Goal: Find contact information: Find contact information

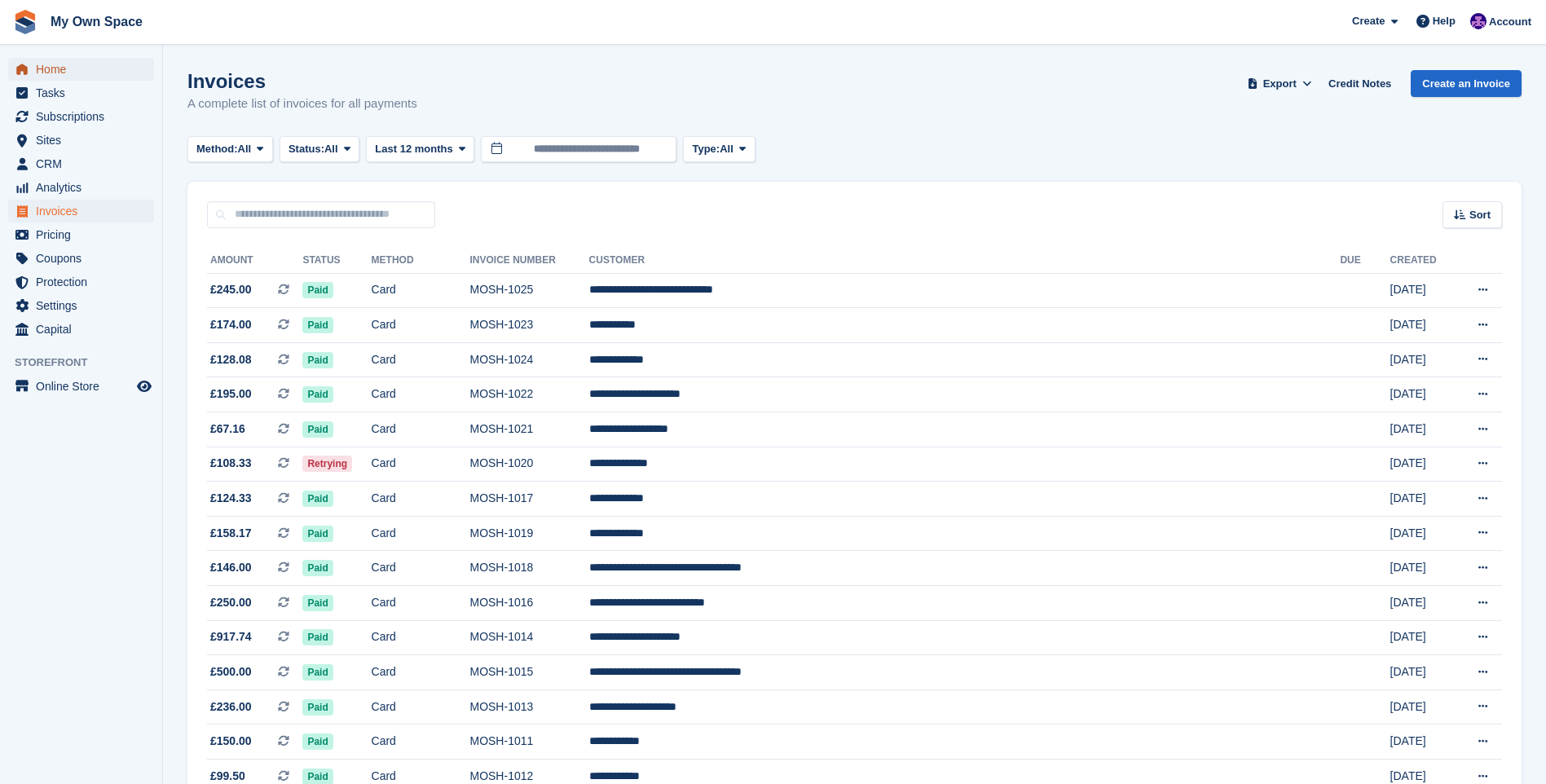
click at [45, 64] on span "Home" at bounding box center [85, 69] width 98 height 23
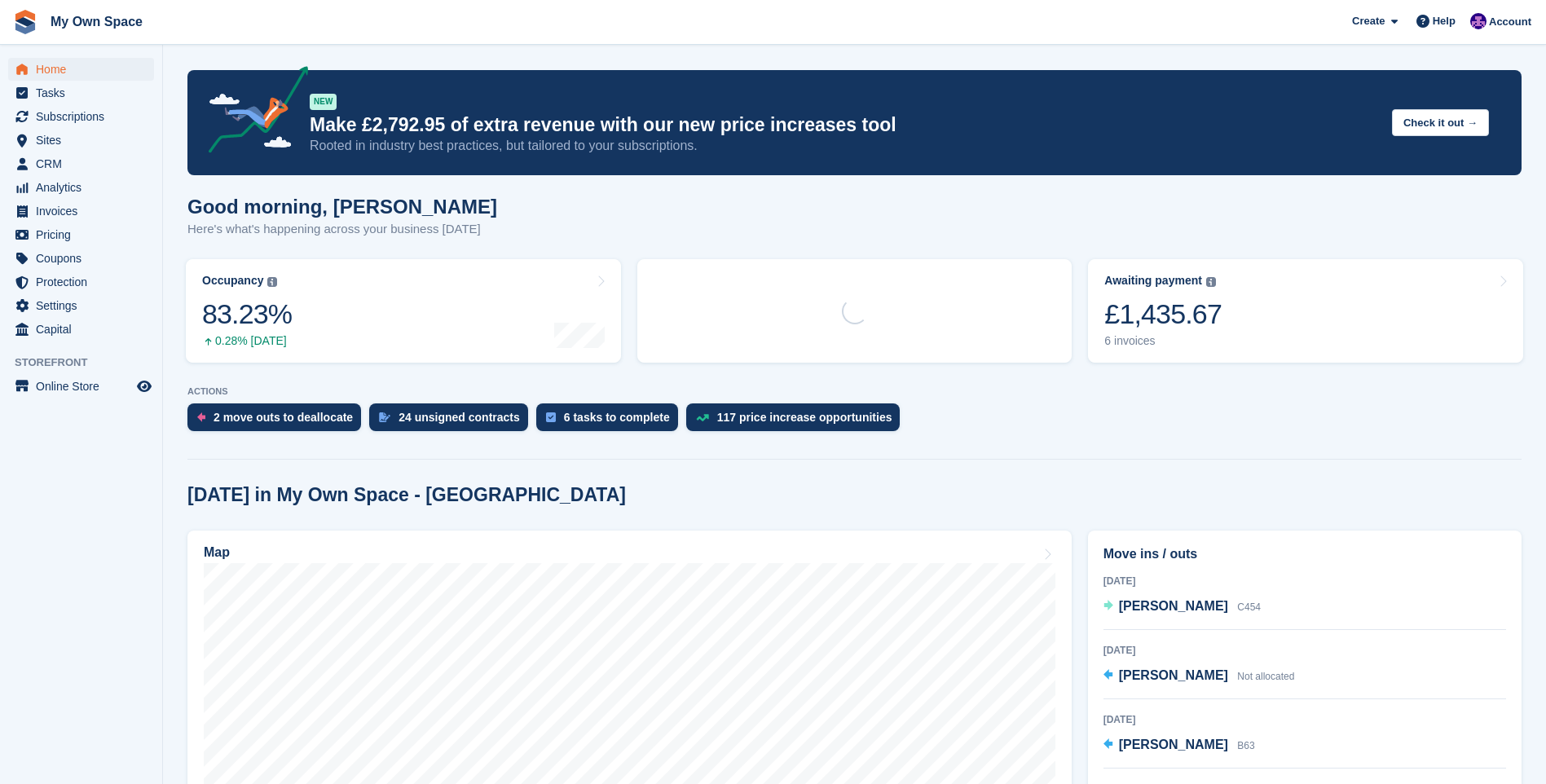
scroll to position [163, 0]
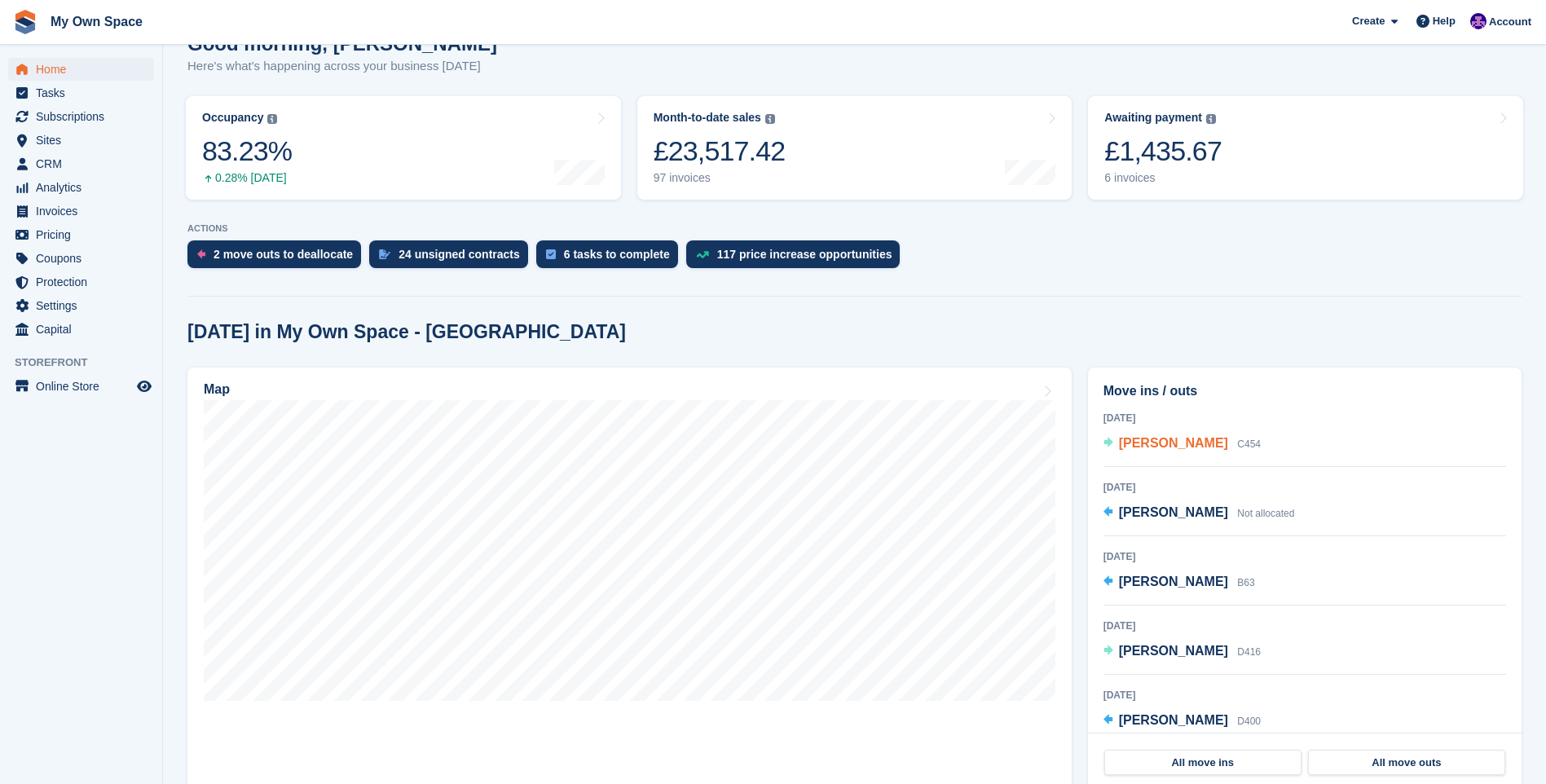
click at [1142, 445] on span "[PERSON_NAME]" at bounding box center [1173, 443] width 109 height 14
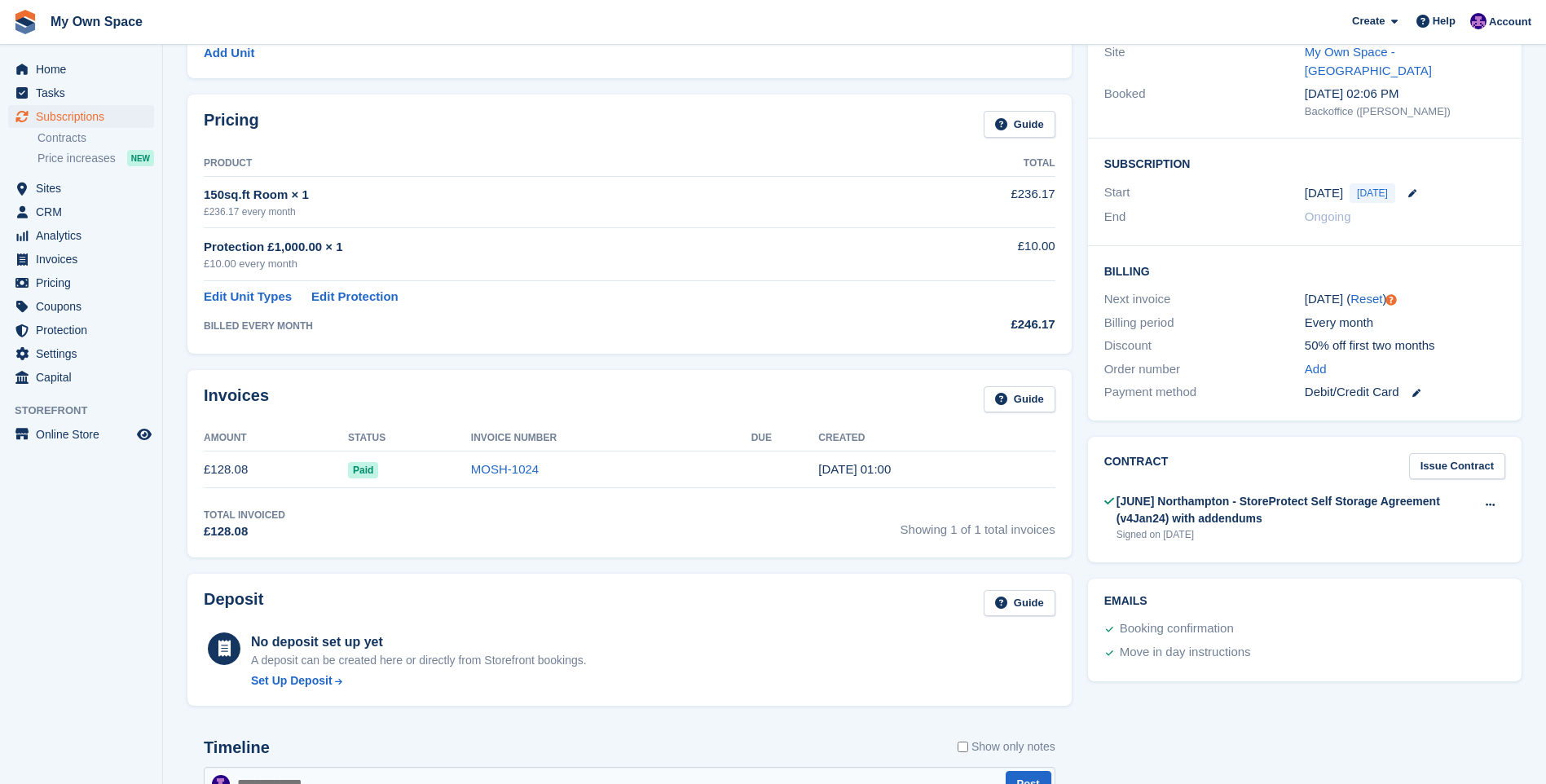
scroll to position [245, 0]
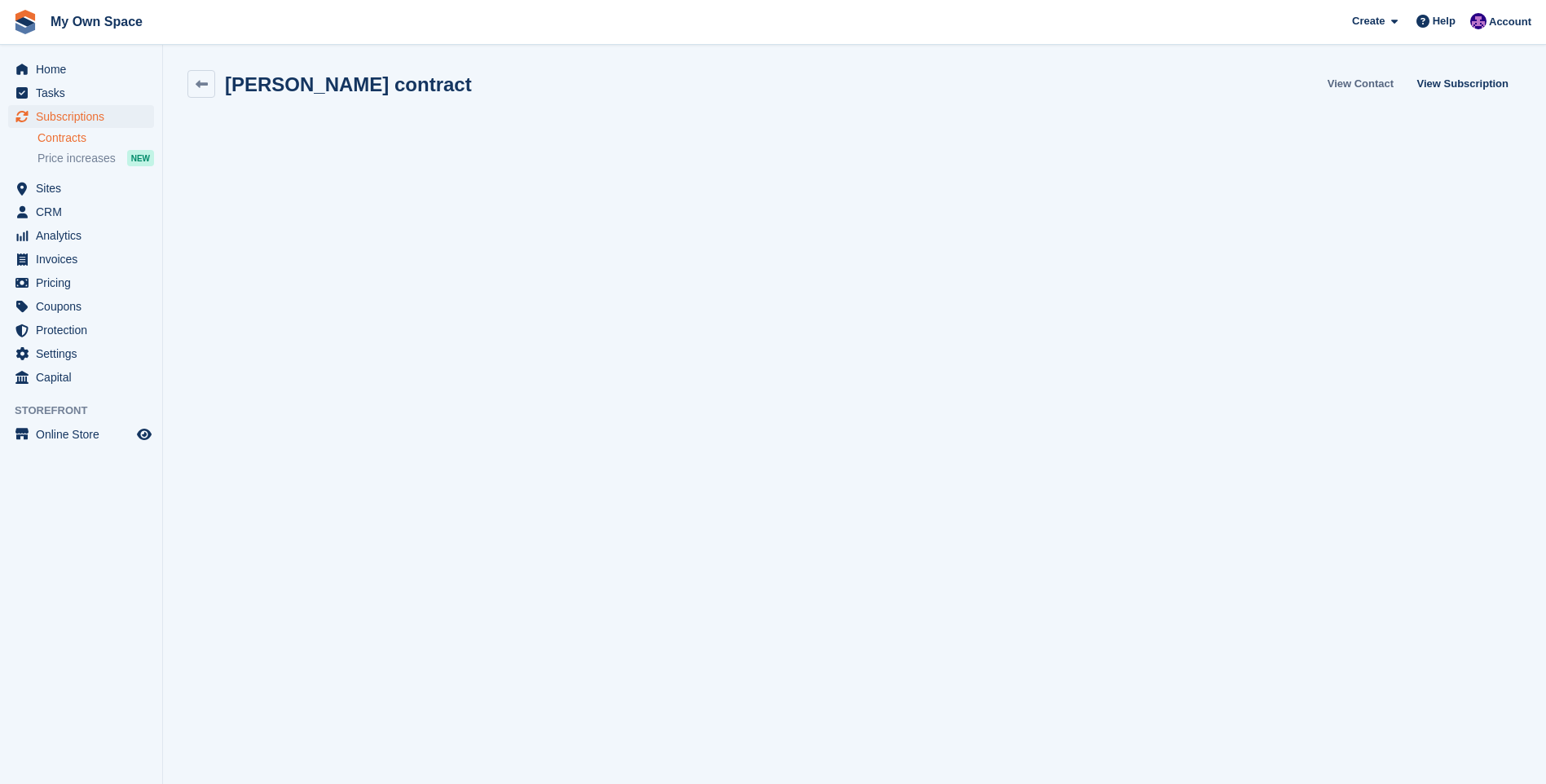
click at [1363, 84] on link "View Contact" at bounding box center [1361, 84] width 79 height 27
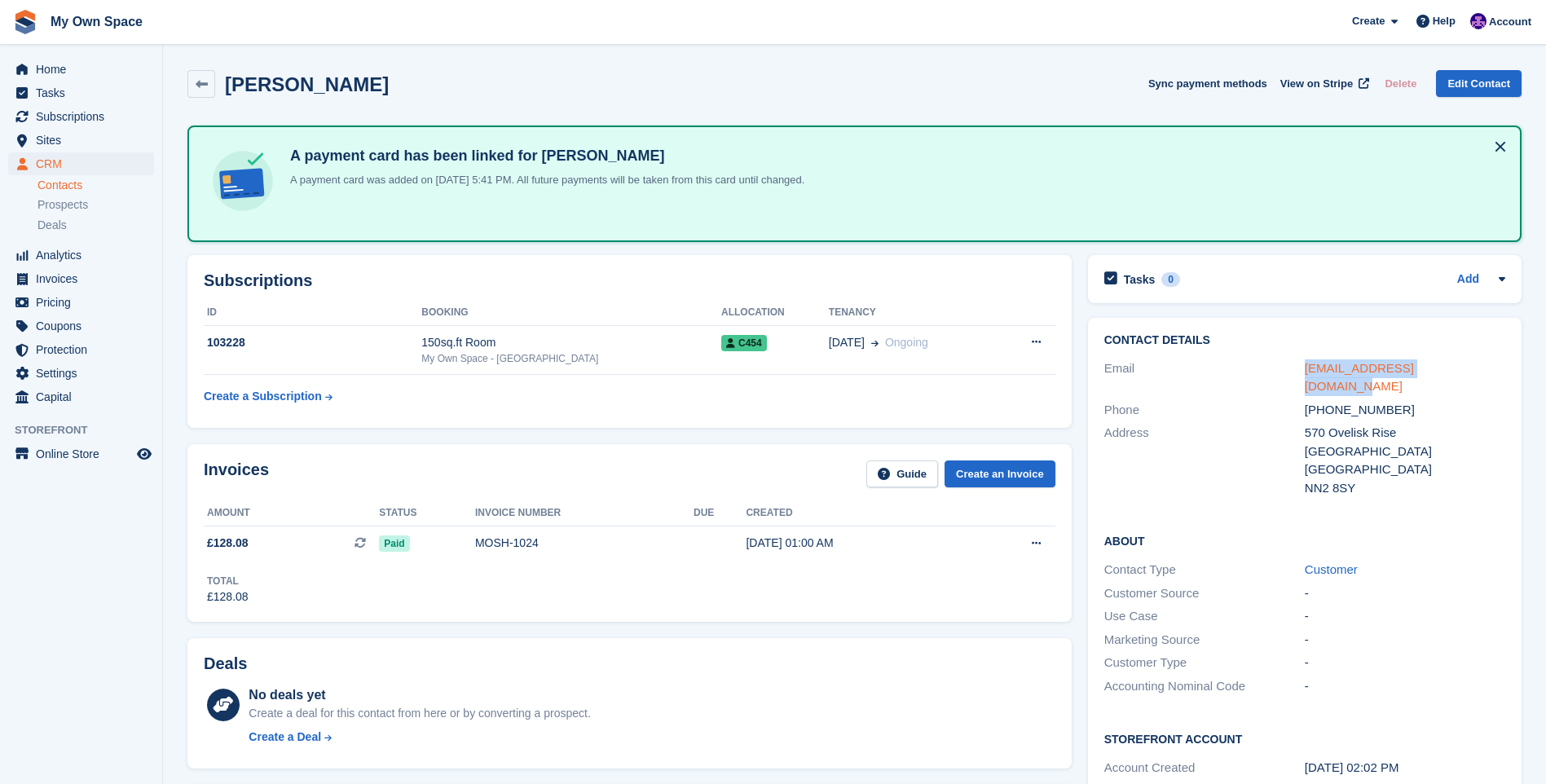
drag, startPoint x: 1477, startPoint y: 364, endPoint x: 1307, endPoint y: 368, distance: 170.0
click at [1307, 368] on div "[EMAIL_ADDRESS][DOMAIN_NAME]" at bounding box center [1404, 377] width 200 height 36
copy link "[EMAIL_ADDRESS][DOMAIN_NAME]"
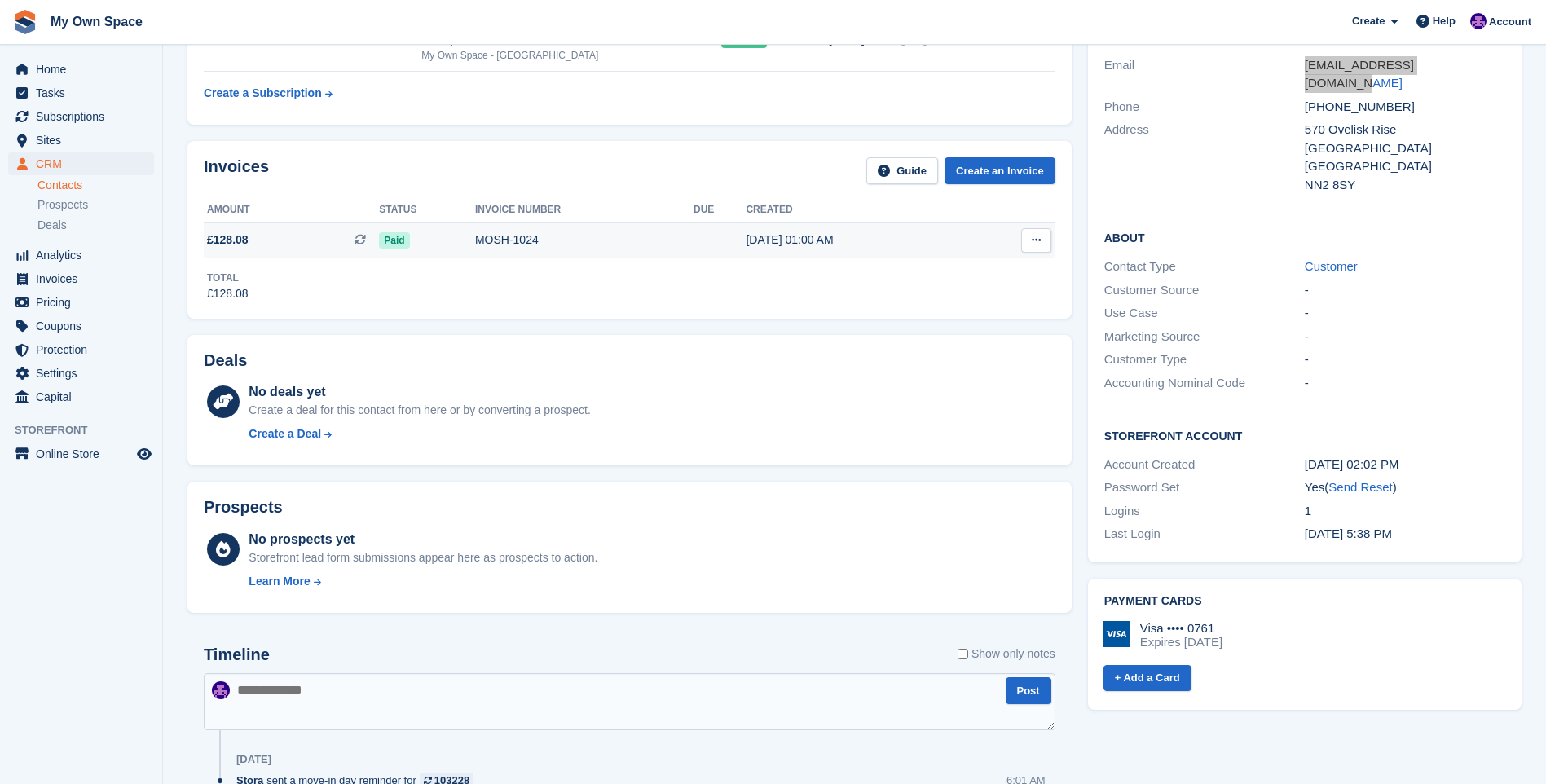
scroll to position [264, 0]
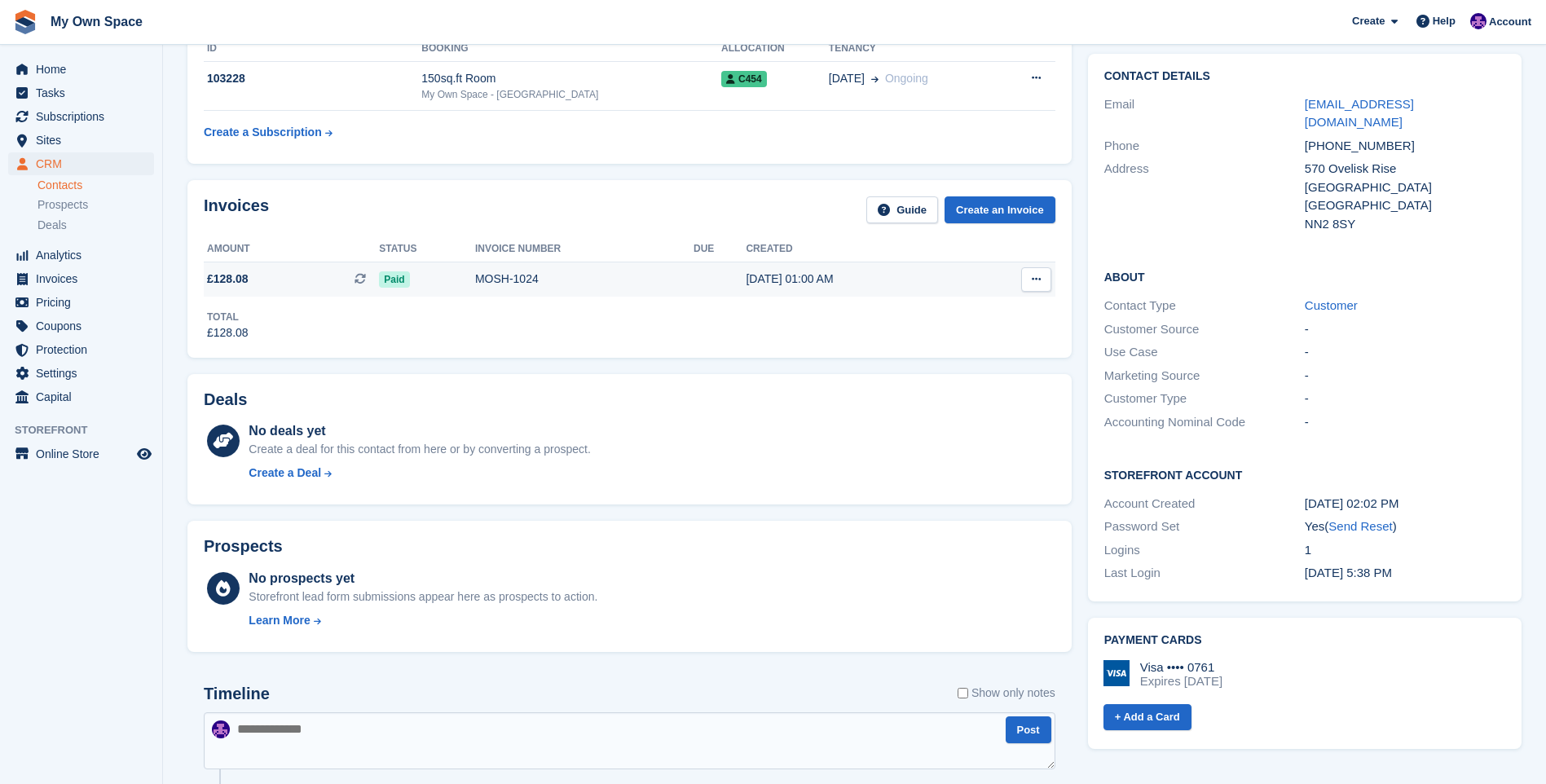
click at [266, 267] on td "£128.08 This is a recurring subscription invoice." at bounding box center [291, 279] width 175 height 34
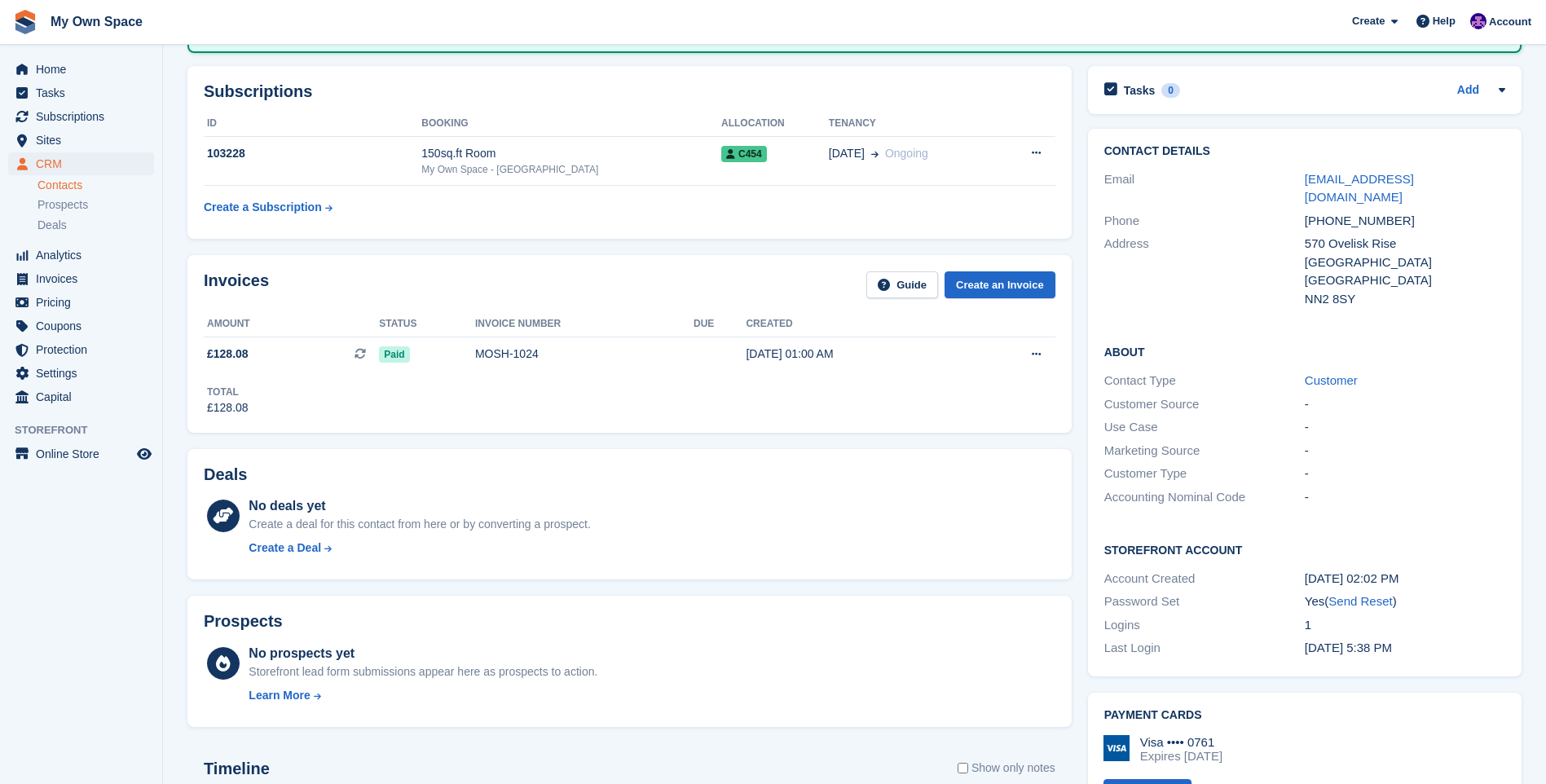
scroll to position [20, 0]
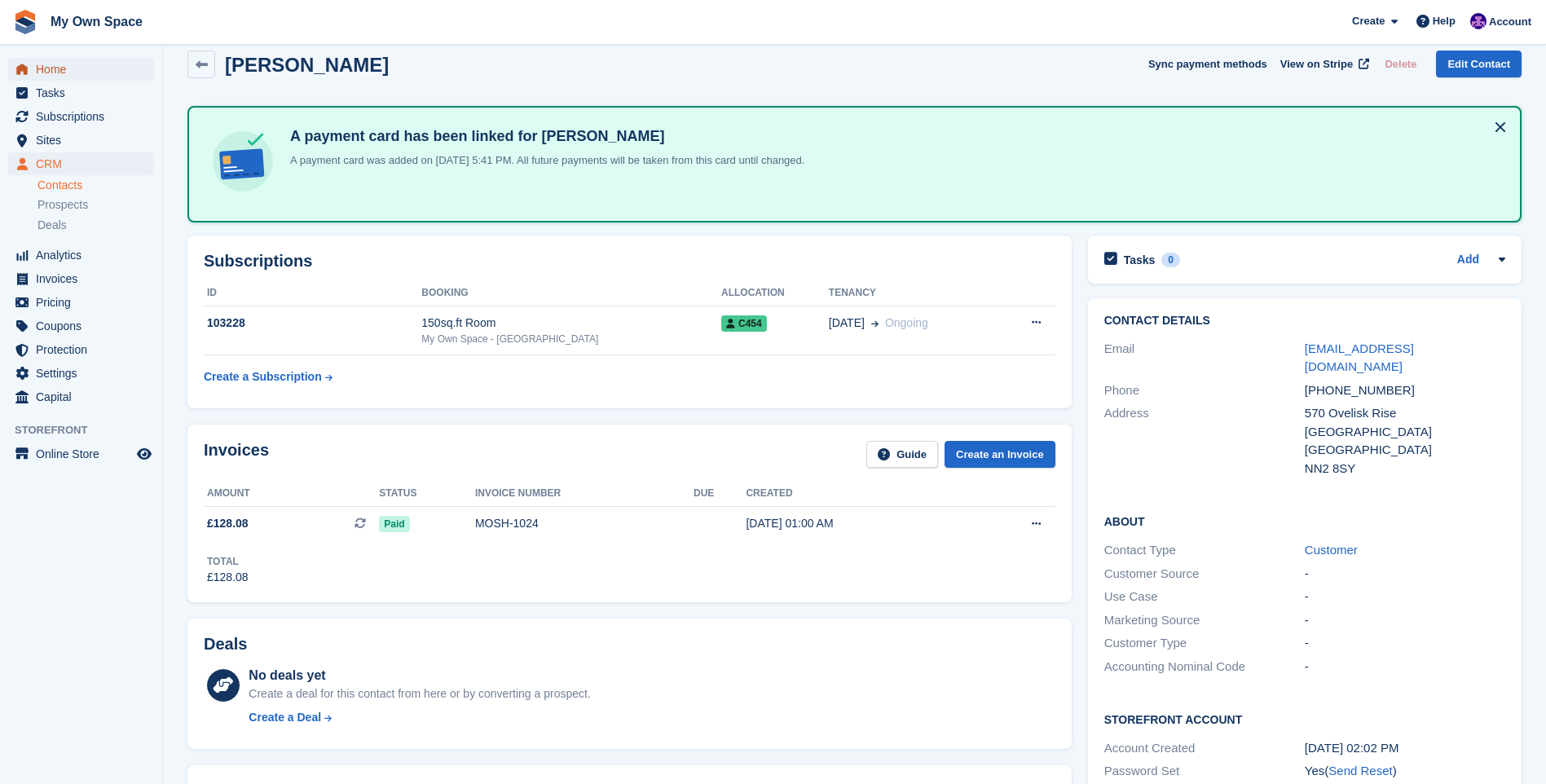
click at [60, 68] on span "Home" at bounding box center [85, 69] width 98 height 23
